Goal: Task Accomplishment & Management: Use online tool/utility

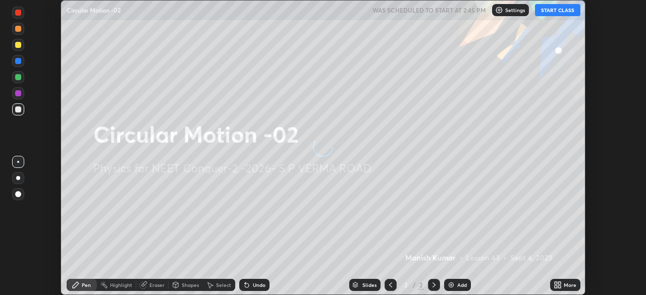
scroll to position [295, 645]
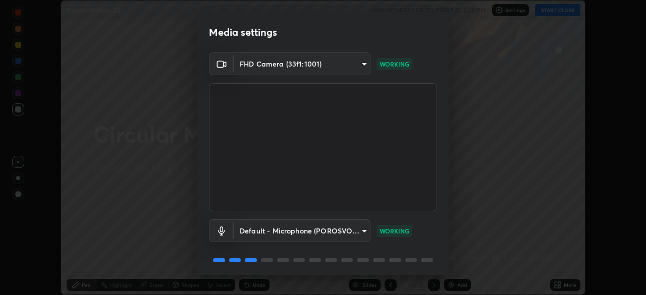
click at [359, 233] on body "Erase all Circular Motion -02 WAS SCHEDULED TO START AT 2:45 PM Settings START …" at bounding box center [323, 147] width 646 height 295
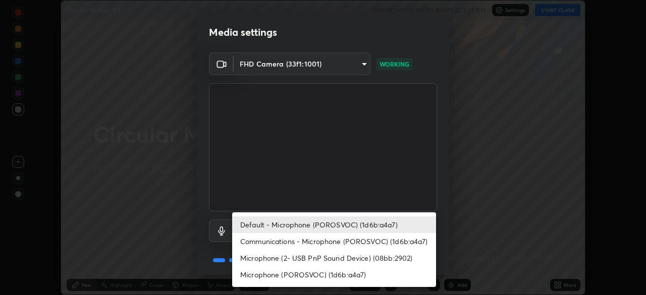
click at [352, 244] on li "Communications - Microphone (POROSVOC) (1d6b:a4a7)" at bounding box center [334, 241] width 204 height 17
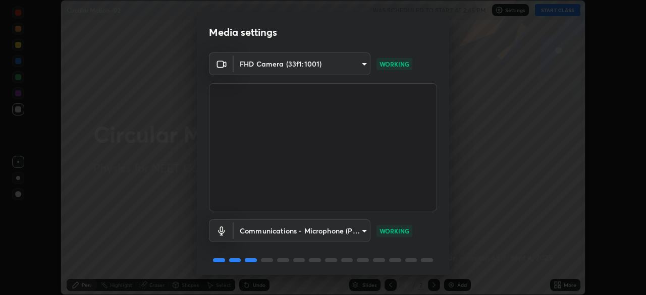
click at [348, 230] on body "Erase all Circular Motion -02 WAS SCHEDULED TO START AT 2:45 PM Settings START …" at bounding box center [323, 147] width 646 height 295
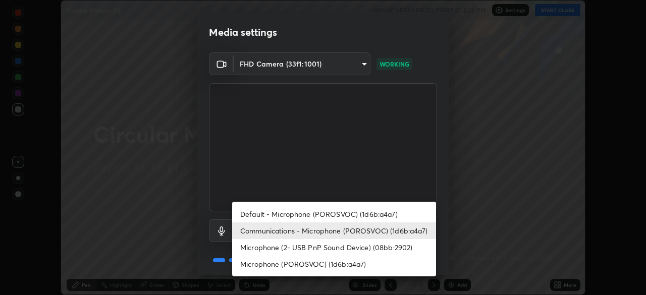
click at [356, 212] on li "Default - Microphone (POROSVOC) (1d6b:a4a7)" at bounding box center [334, 214] width 204 height 17
type input "default"
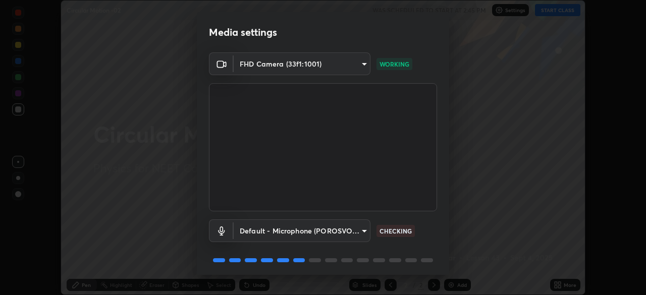
scroll to position [36, 0]
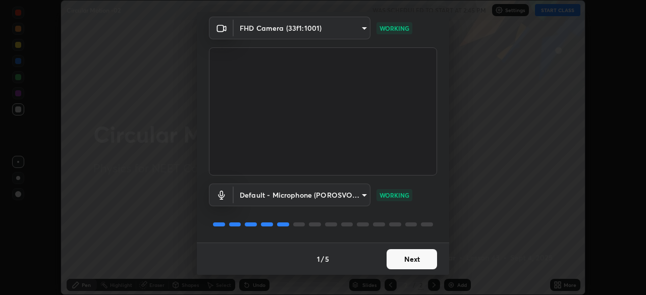
click at [415, 260] on button "Next" at bounding box center [412, 259] width 50 height 20
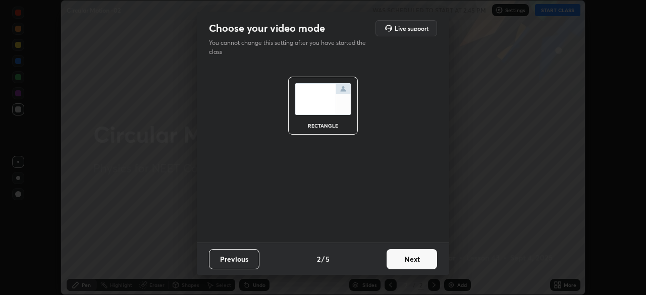
click at [414, 258] on button "Next" at bounding box center [412, 259] width 50 height 20
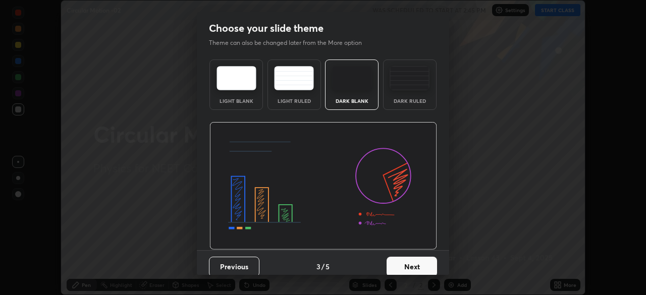
click at [420, 88] on img at bounding box center [410, 78] width 40 height 24
click at [424, 262] on button "Next" at bounding box center [412, 267] width 50 height 20
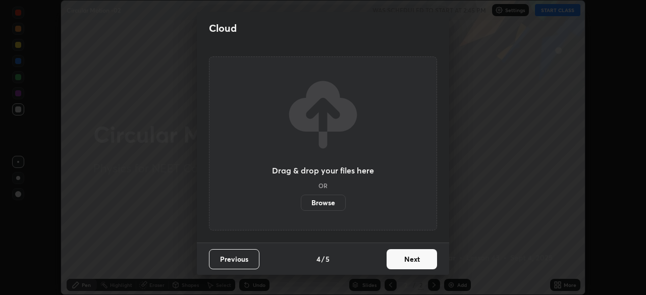
click at [421, 259] on button "Next" at bounding box center [412, 259] width 50 height 20
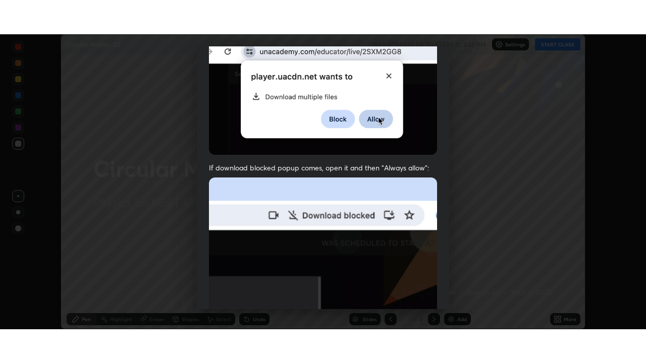
scroll to position [242, 0]
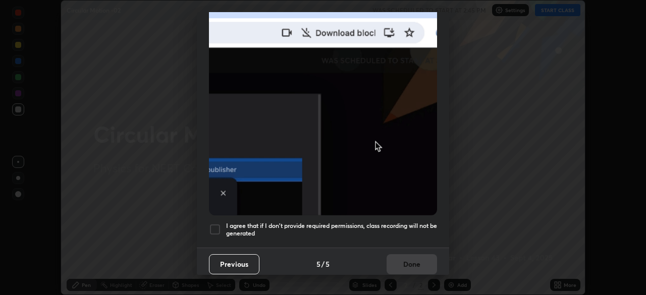
click at [217, 224] on div at bounding box center [215, 230] width 12 height 12
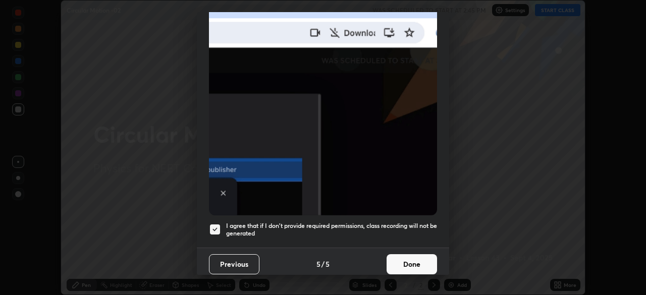
click at [421, 257] on button "Done" at bounding box center [412, 264] width 50 height 20
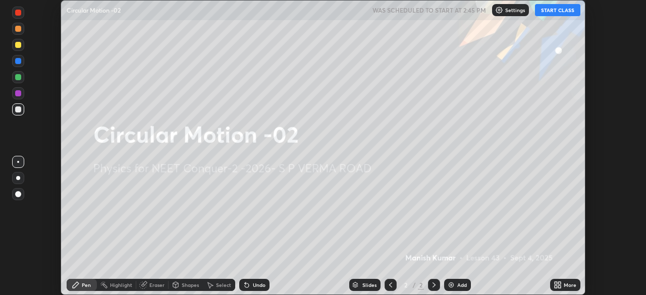
click at [561, 13] on button "START CLASS" at bounding box center [557, 10] width 45 height 12
click at [567, 285] on div "More" at bounding box center [570, 285] width 13 height 5
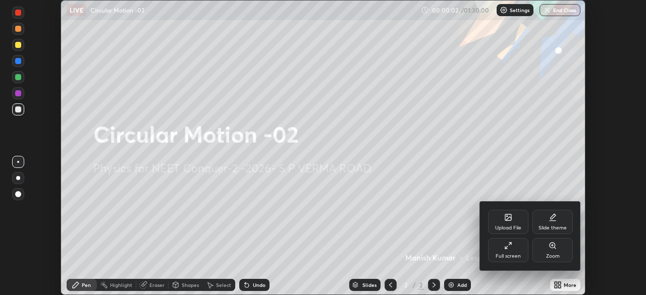
click at [521, 251] on div "Full screen" at bounding box center [508, 250] width 40 height 24
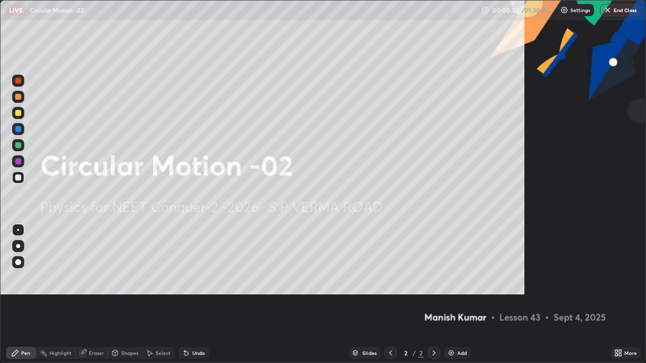
scroll to position [363, 646]
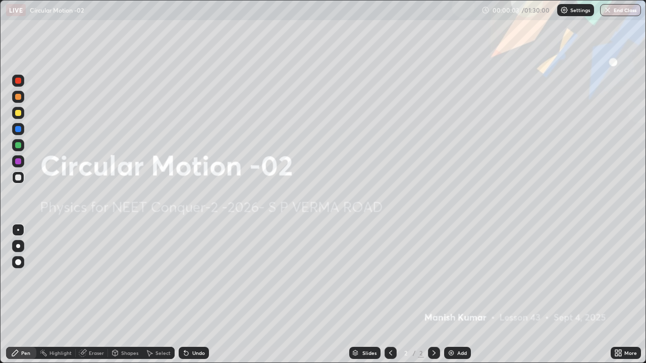
click at [461, 295] on div "Add" at bounding box center [462, 353] width 10 height 5
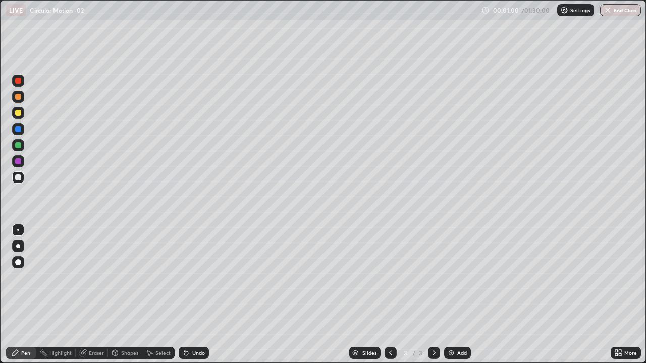
click at [19, 97] on div at bounding box center [18, 97] width 6 height 6
click at [458, 295] on div "Add" at bounding box center [457, 353] width 27 height 12
click at [18, 177] on div at bounding box center [18, 178] width 6 height 6
click at [198, 295] on div "Undo" at bounding box center [198, 353] width 13 height 5
click at [21, 111] on div at bounding box center [18, 113] width 6 height 6
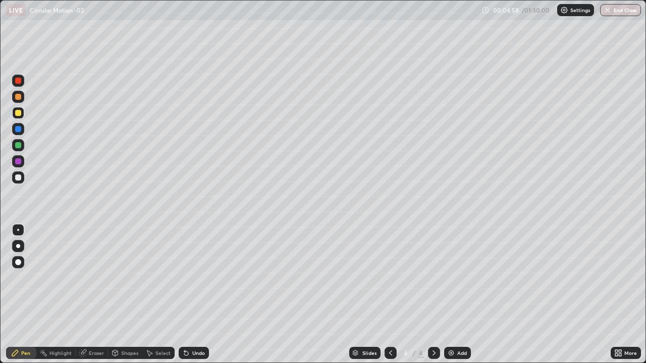
click at [22, 145] on div at bounding box center [18, 145] width 12 height 12
click at [464, 295] on div "Add" at bounding box center [462, 353] width 10 height 5
click at [24, 174] on div at bounding box center [18, 178] width 12 height 12
click at [121, 295] on div "Shapes" at bounding box center [129, 353] width 17 height 5
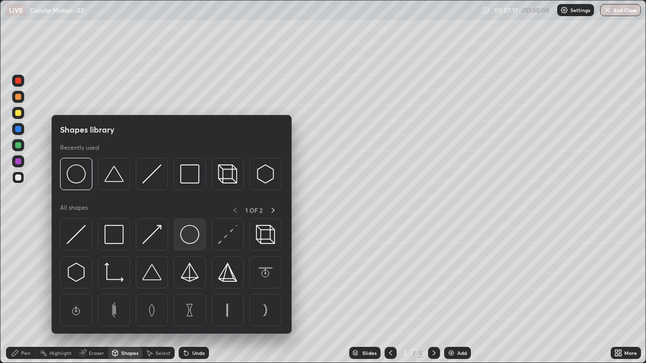
click at [188, 239] on img at bounding box center [189, 234] width 19 height 19
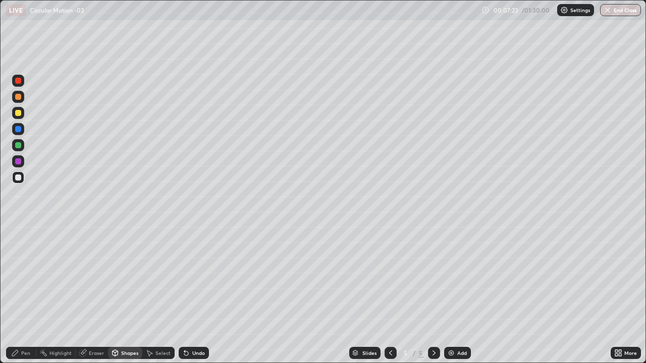
click at [20, 113] on div at bounding box center [18, 113] width 6 height 6
click at [23, 295] on div "Pen" at bounding box center [25, 353] width 9 height 5
click at [23, 144] on div at bounding box center [18, 145] width 12 height 12
click at [19, 96] on div at bounding box center [18, 97] width 6 height 6
click at [200, 295] on div "Undo" at bounding box center [198, 353] width 13 height 5
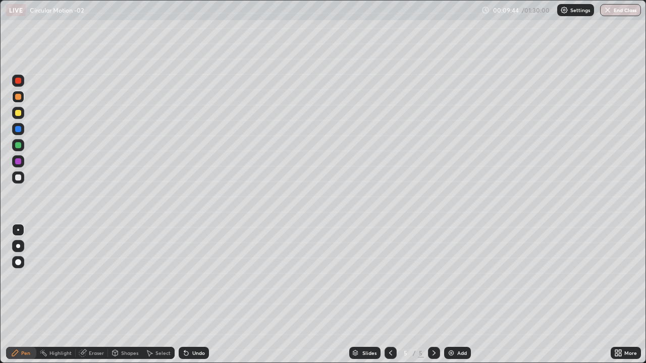
click at [102, 295] on div "Eraser" at bounding box center [96, 353] width 15 height 5
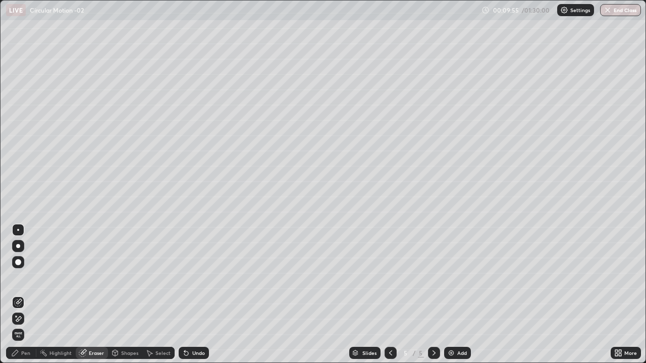
click at [27, 295] on div "Pen" at bounding box center [21, 353] width 30 height 12
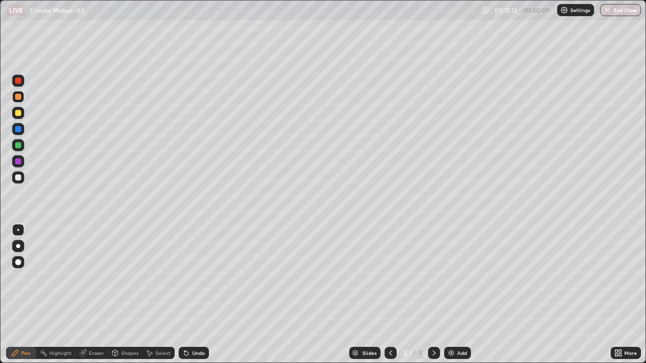
click at [462, 295] on div "Add" at bounding box center [462, 353] width 10 height 5
click at [22, 179] on div at bounding box center [18, 178] width 12 height 12
click at [19, 98] on div at bounding box center [18, 97] width 6 height 6
click at [20, 83] on div at bounding box center [18, 81] width 6 height 6
click at [24, 114] on div at bounding box center [18, 113] width 12 height 12
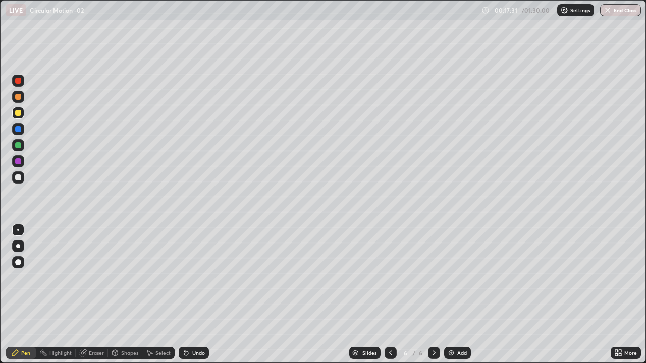
click at [464, 295] on div "Add" at bounding box center [462, 353] width 10 height 5
click at [114, 295] on icon at bounding box center [116, 353] width 6 height 2
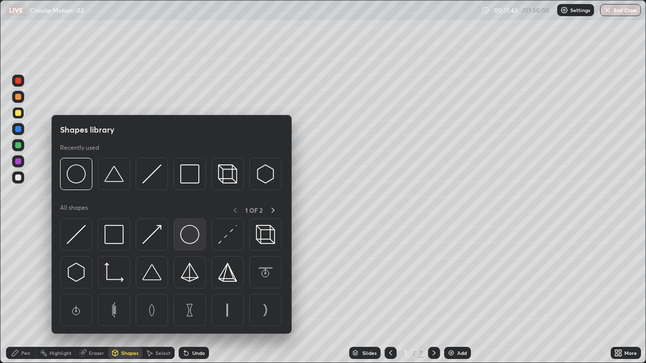
click at [187, 236] on img at bounding box center [189, 234] width 19 height 19
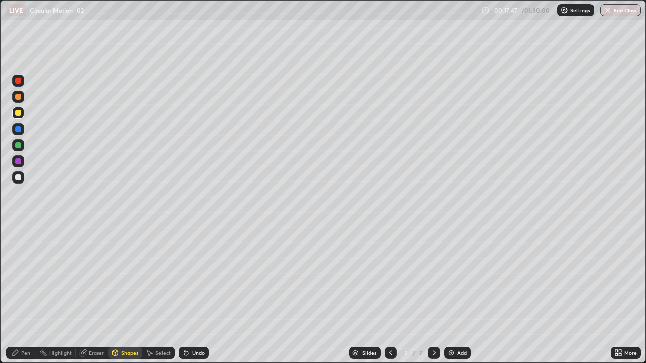
click at [20, 176] on div at bounding box center [18, 178] width 6 height 6
click at [18, 295] on icon at bounding box center [15, 353] width 8 height 8
click at [19, 81] on div at bounding box center [18, 81] width 6 height 6
click at [459, 295] on div "Add" at bounding box center [462, 353] width 10 height 5
click at [19, 113] on div at bounding box center [18, 113] width 6 height 6
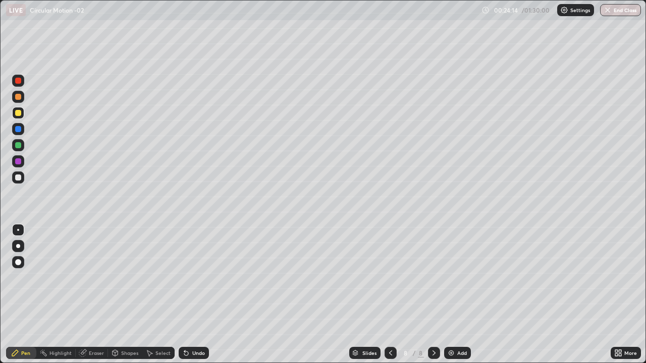
click at [16, 176] on div at bounding box center [18, 178] width 6 height 6
click at [19, 113] on div at bounding box center [18, 113] width 6 height 6
click at [467, 295] on div "Add" at bounding box center [457, 353] width 27 height 12
click at [19, 178] on div at bounding box center [18, 178] width 6 height 6
click at [21, 102] on div at bounding box center [18, 97] width 12 height 12
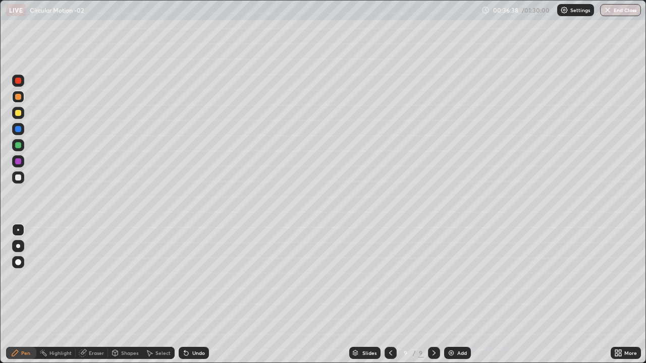
click at [199, 295] on div "Undo" at bounding box center [194, 353] width 30 height 12
click at [200, 295] on div "Undo" at bounding box center [194, 353] width 30 height 12
click at [203, 295] on div "Undo" at bounding box center [194, 353] width 30 height 12
click at [201, 295] on div "Undo" at bounding box center [194, 353] width 30 height 12
click at [199, 295] on div "Undo" at bounding box center [194, 353] width 30 height 12
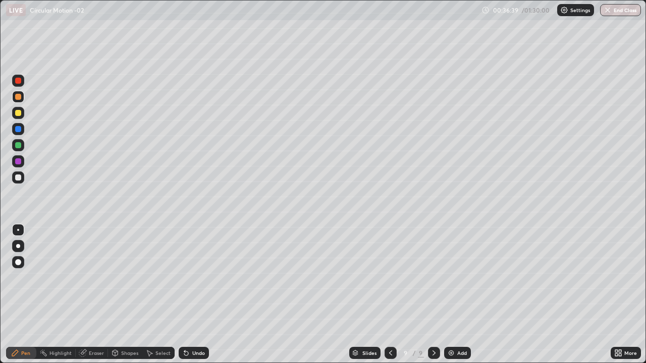
click at [199, 295] on div "Undo" at bounding box center [198, 353] width 13 height 5
click at [197, 295] on div "Undo" at bounding box center [198, 353] width 13 height 5
click at [198, 295] on div "Undo" at bounding box center [198, 353] width 13 height 5
click at [196, 295] on div "Undo" at bounding box center [198, 353] width 13 height 5
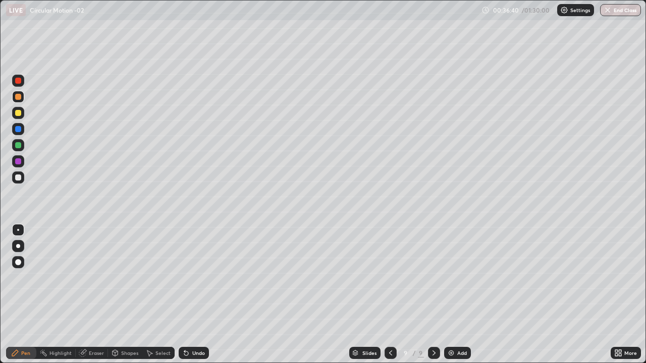
click at [197, 295] on div "Undo" at bounding box center [198, 353] width 13 height 5
click at [196, 295] on div "Undo" at bounding box center [198, 353] width 13 height 5
click at [195, 295] on div "Undo" at bounding box center [198, 353] width 13 height 5
click at [196, 295] on div "Undo" at bounding box center [198, 353] width 13 height 5
click at [197, 295] on div "Undo" at bounding box center [198, 353] width 13 height 5
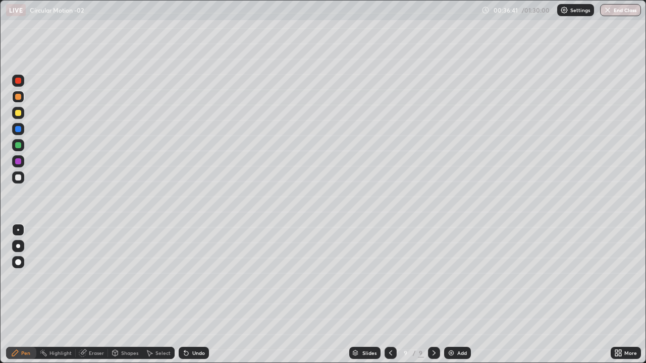
click at [196, 295] on div "Undo" at bounding box center [198, 353] width 13 height 5
click at [198, 295] on div "Undo" at bounding box center [198, 353] width 13 height 5
click at [196, 295] on div "Undo" at bounding box center [198, 353] width 13 height 5
click at [195, 295] on div "Undo" at bounding box center [198, 353] width 13 height 5
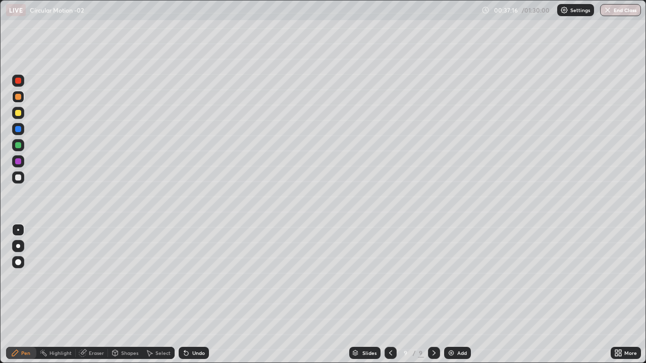
click at [16, 112] on div at bounding box center [18, 113] width 6 height 6
click at [457, 295] on div "Add" at bounding box center [457, 353] width 27 height 12
click at [22, 178] on div at bounding box center [18, 178] width 12 height 12
click at [464, 295] on div "Add" at bounding box center [457, 353] width 27 height 12
click at [122, 295] on div "Shapes" at bounding box center [129, 353] width 17 height 5
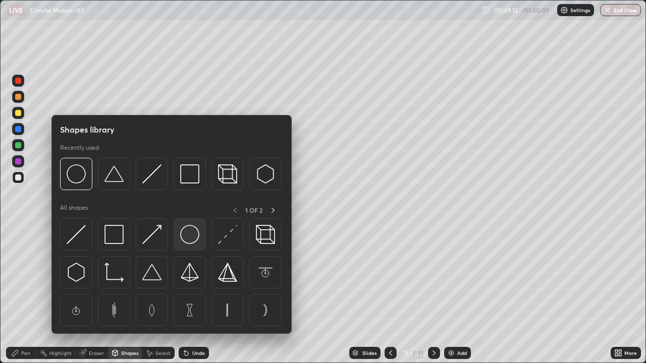
click at [188, 235] on img at bounding box center [189, 234] width 19 height 19
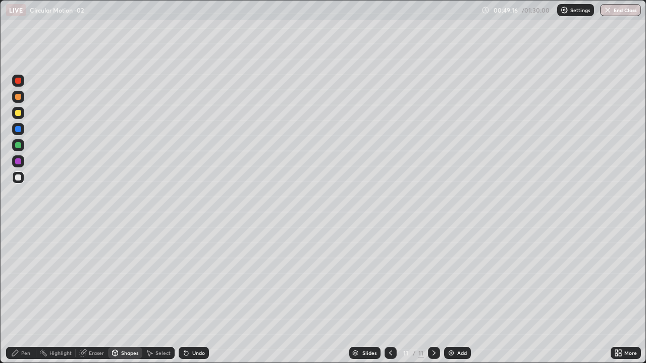
click at [19, 178] on div at bounding box center [18, 178] width 6 height 6
click at [27, 295] on div "Pen" at bounding box center [25, 353] width 9 height 5
click at [23, 114] on div at bounding box center [18, 113] width 12 height 12
click at [457, 295] on div "Add" at bounding box center [462, 353] width 10 height 5
click at [22, 177] on div at bounding box center [18, 178] width 12 height 12
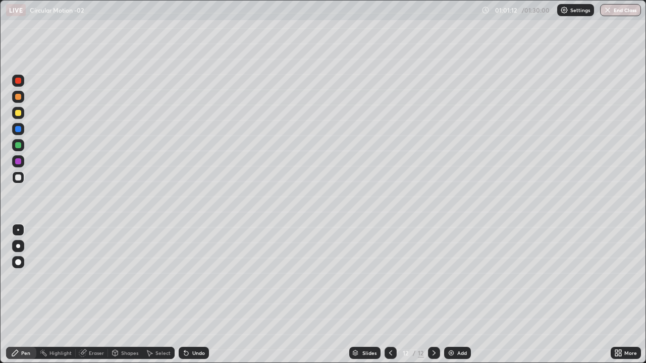
click at [192, 295] on div "Undo" at bounding box center [198, 353] width 13 height 5
click at [453, 295] on img at bounding box center [451, 353] width 8 height 8
click at [195, 295] on div "Undo" at bounding box center [198, 353] width 13 height 5
click at [198, 295] on div "Undo" at bounding box center [194, 353] width 30 height 12
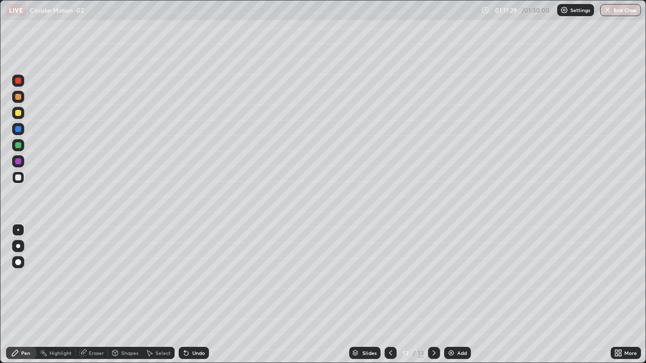
click at [363, 295] on div "Slides" at bounding box center [369, 353] width 14 height 5
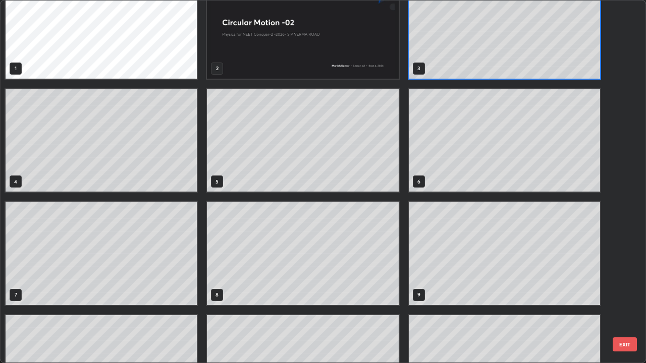
scroll to position [0, 0]
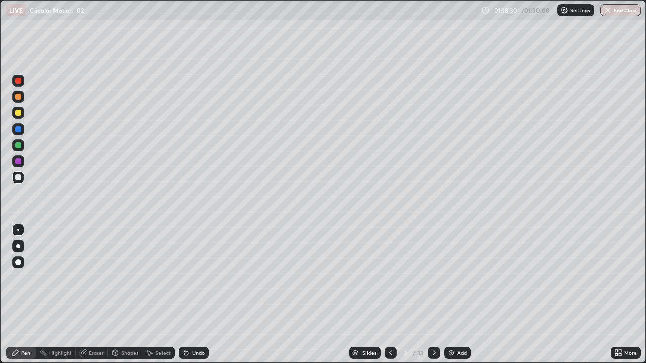
click at [366, 295] on div "Slides" at bounding box center [369, 353] width 14 height 5
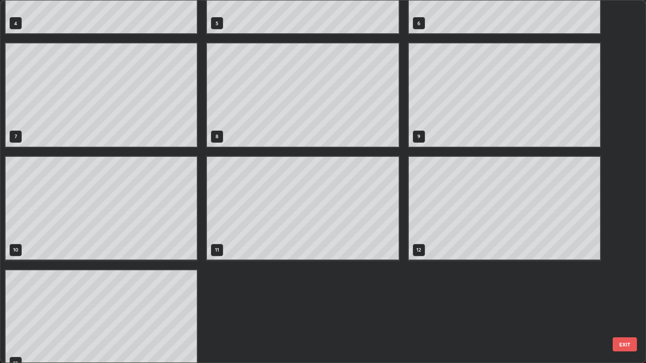
scroll to position [204, 0]
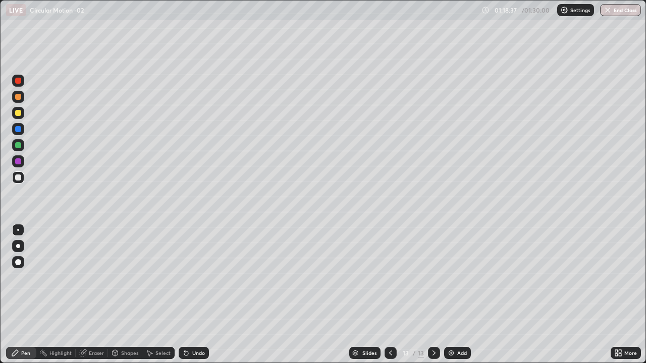
click at [460, 295] on div "Add" at bounding box center [462, 353] width 10 height 5
click at [199, 295] on div "Undo" at bounding box center [198, 353] width 13 height 5
click at [21, 112] on div at bounding box center [18, 113] width 6 height 6
click at [612, 12] on img "button" at bounding box center [608, 10] width 8 height 8
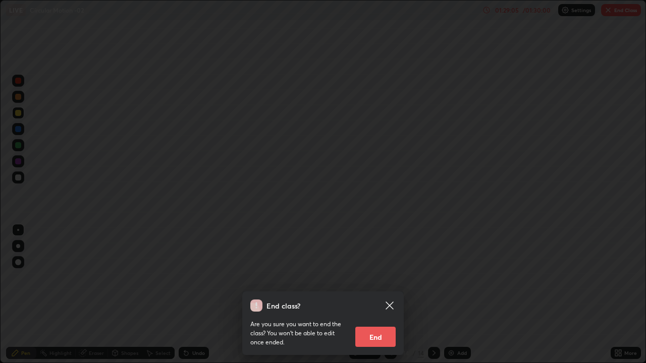
click at [384, 295] on button "End" at bounding box center [375, 337] width 40 height 20
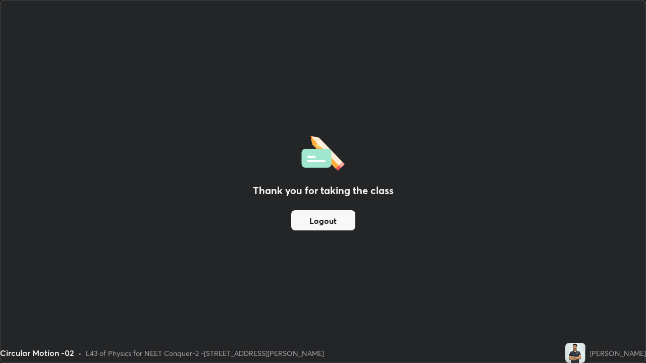
click at [322, 226] on button "Logout" at bounding box center [323, 220] width 64 height 20
